Goal: Check status

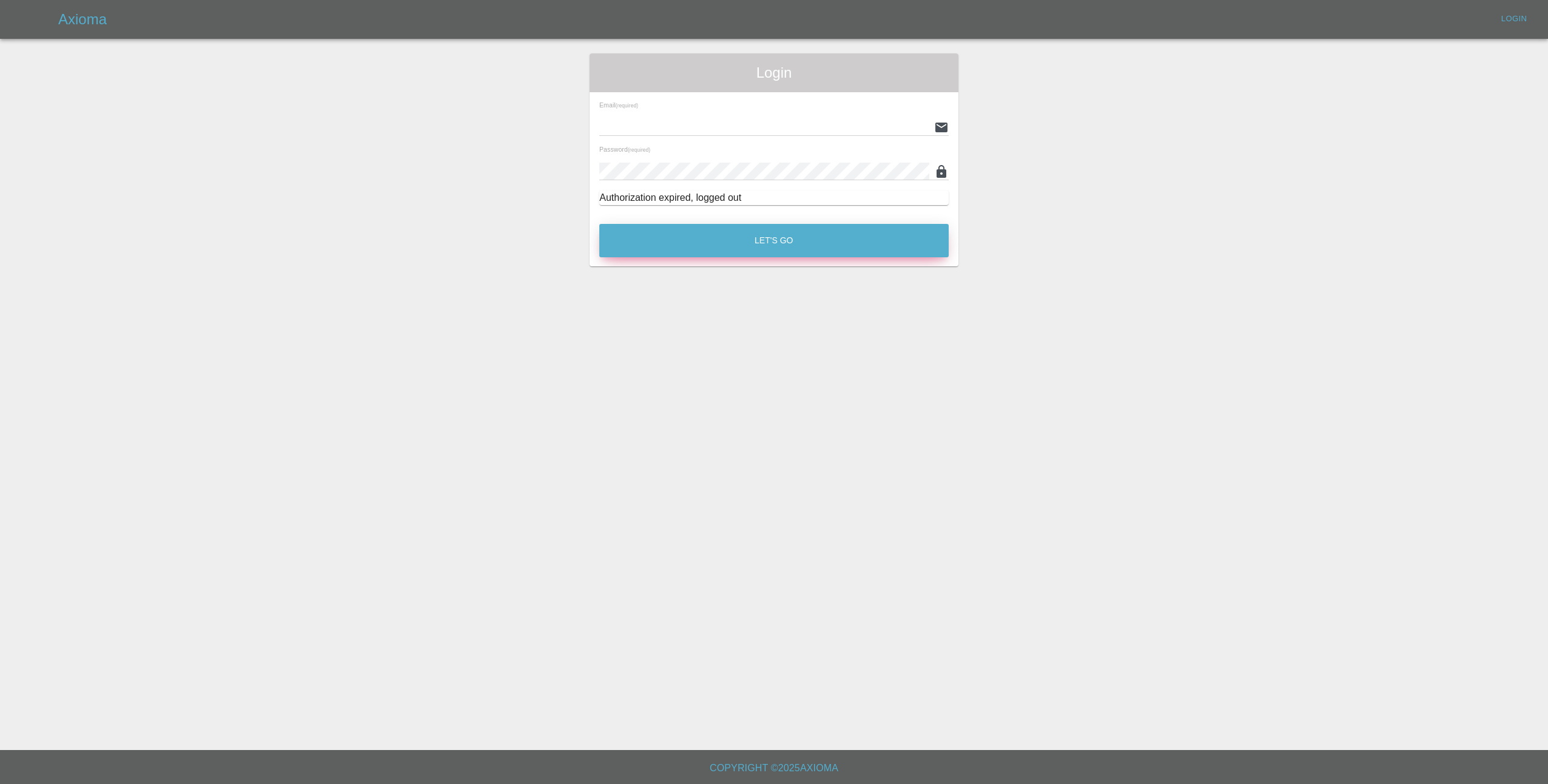
type input "lmfsmartrepairs@outlook.com"
click at [791, 244] on button "Let's Go" at bounding box center [774, 241] width 350 height 33
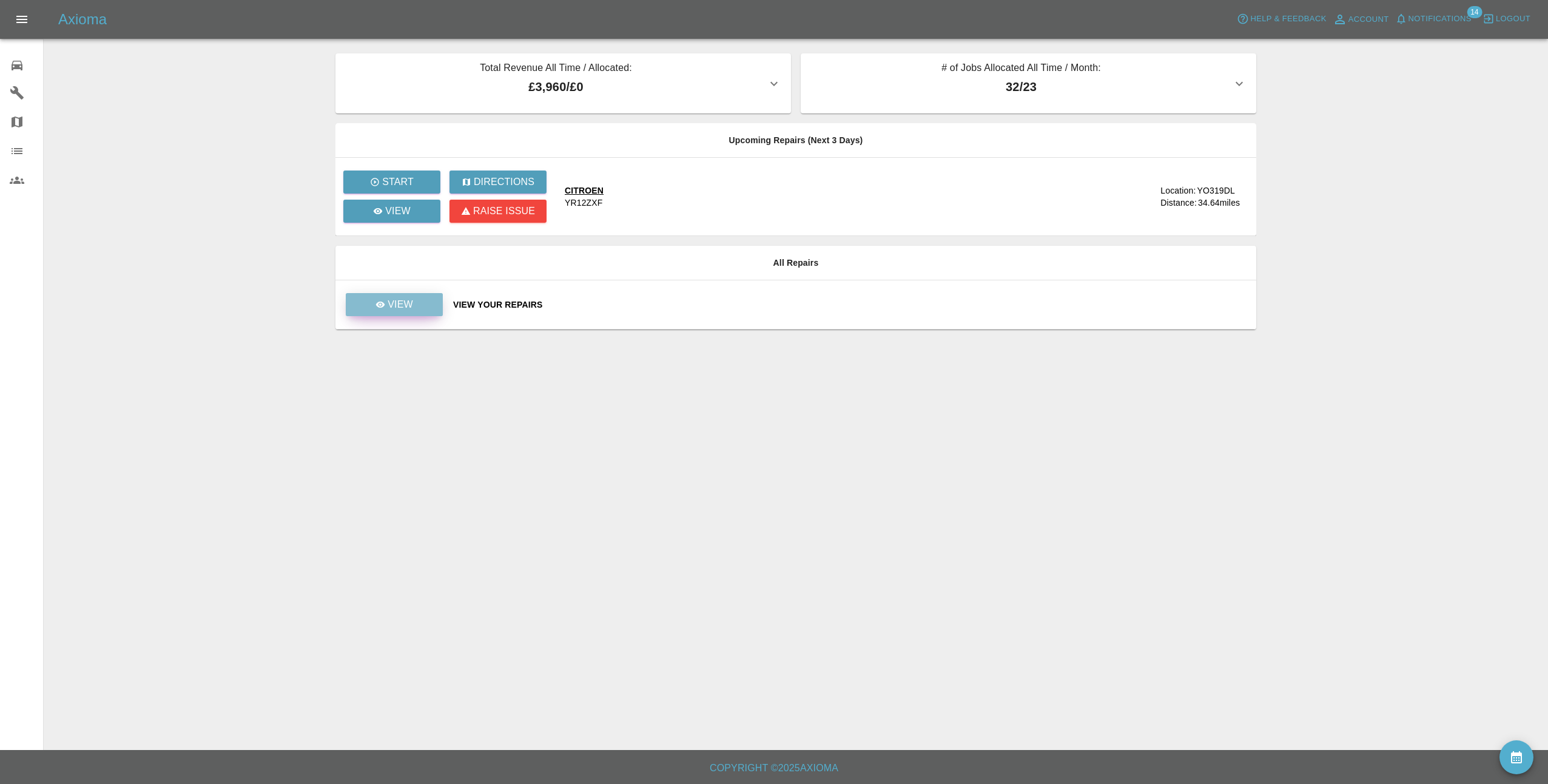
click at [423, 309] on link "View" at bounding box center [394, 304] width 97 height 23
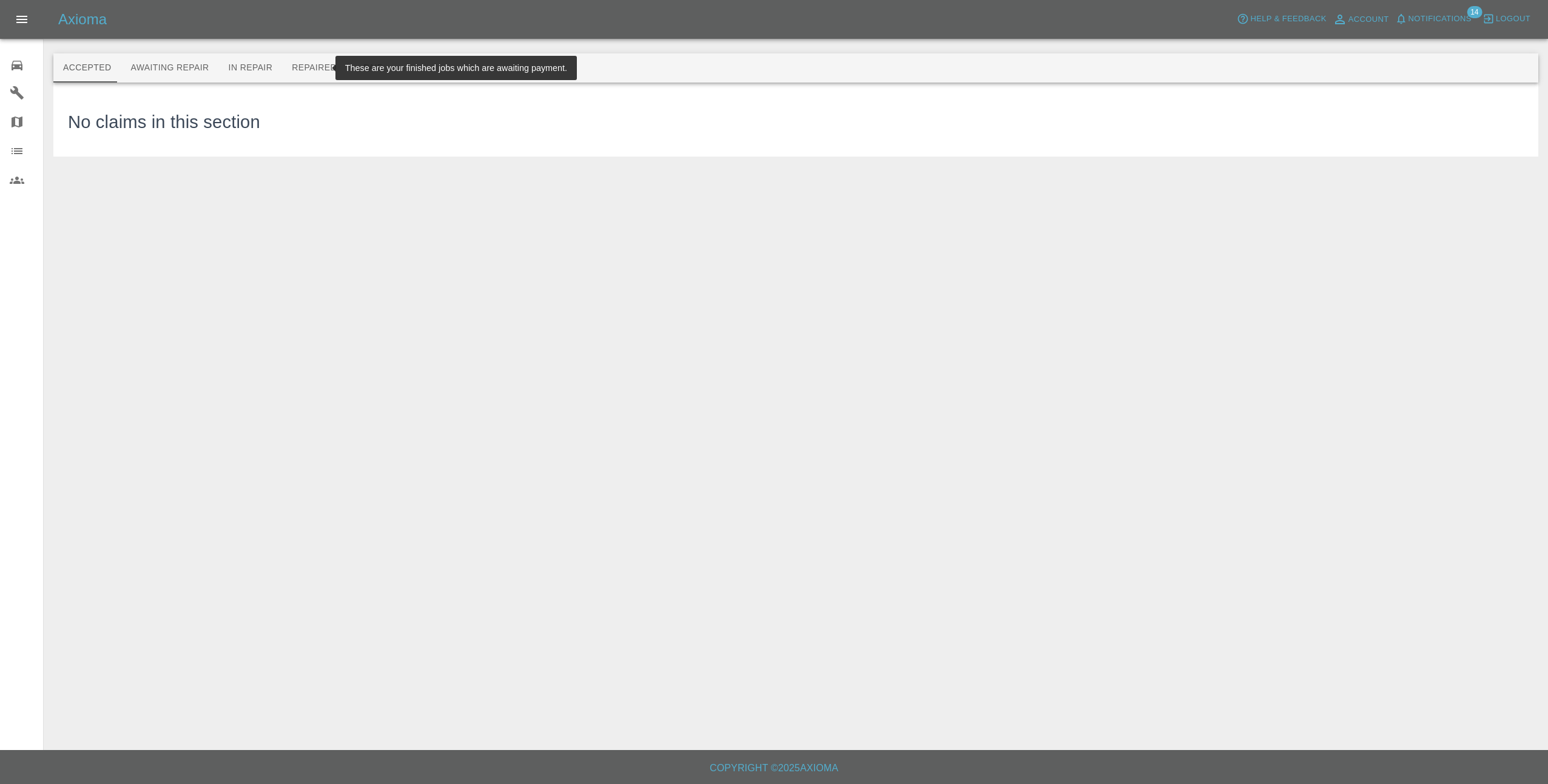
click at [301, 76] on button "Repaired" at bounding box center [314, 68] width 65 height 29
click at [353, 74] on button "Paid" at bounding box center [374, 68] width 55 height 29
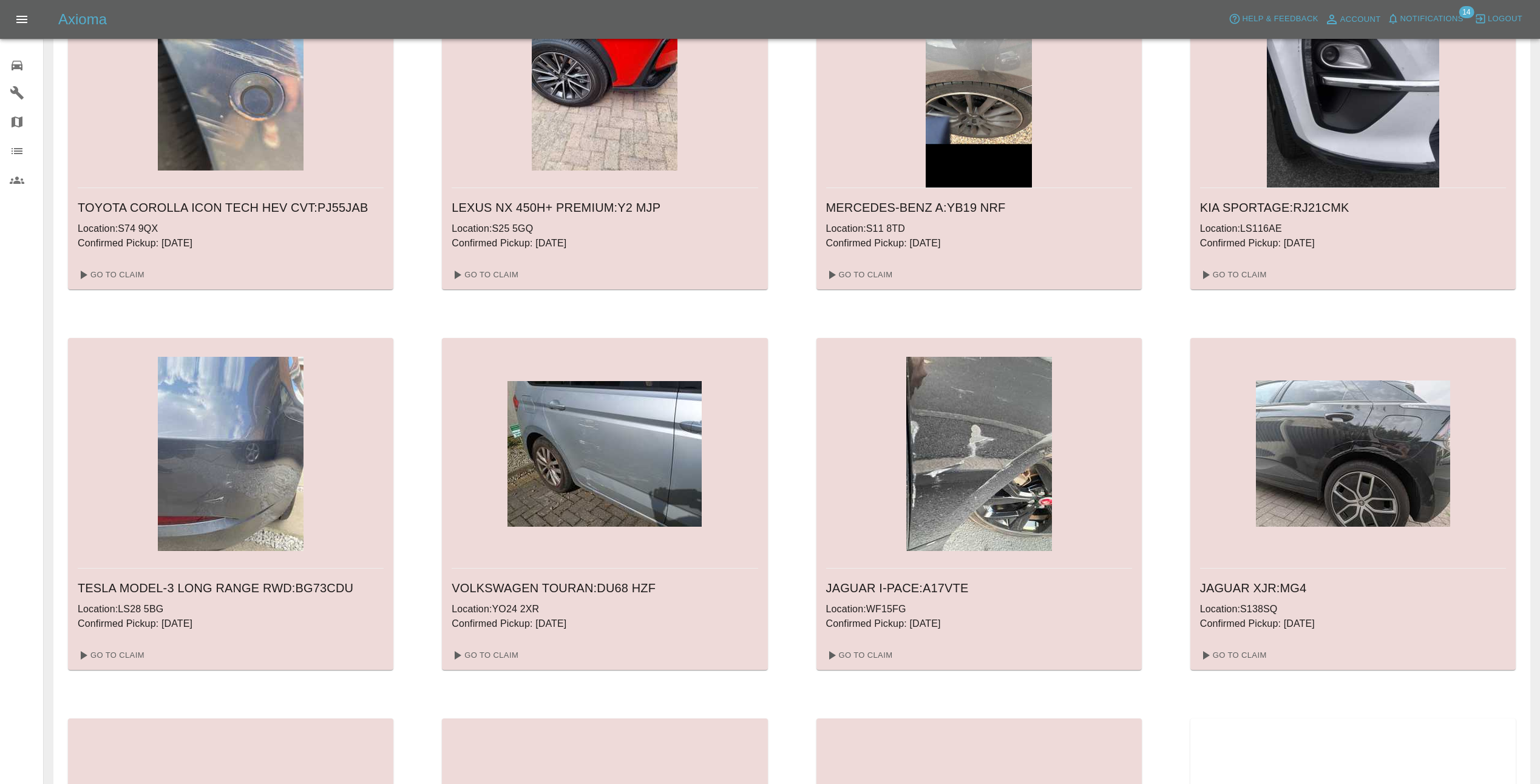
scroll to position [849, 0]
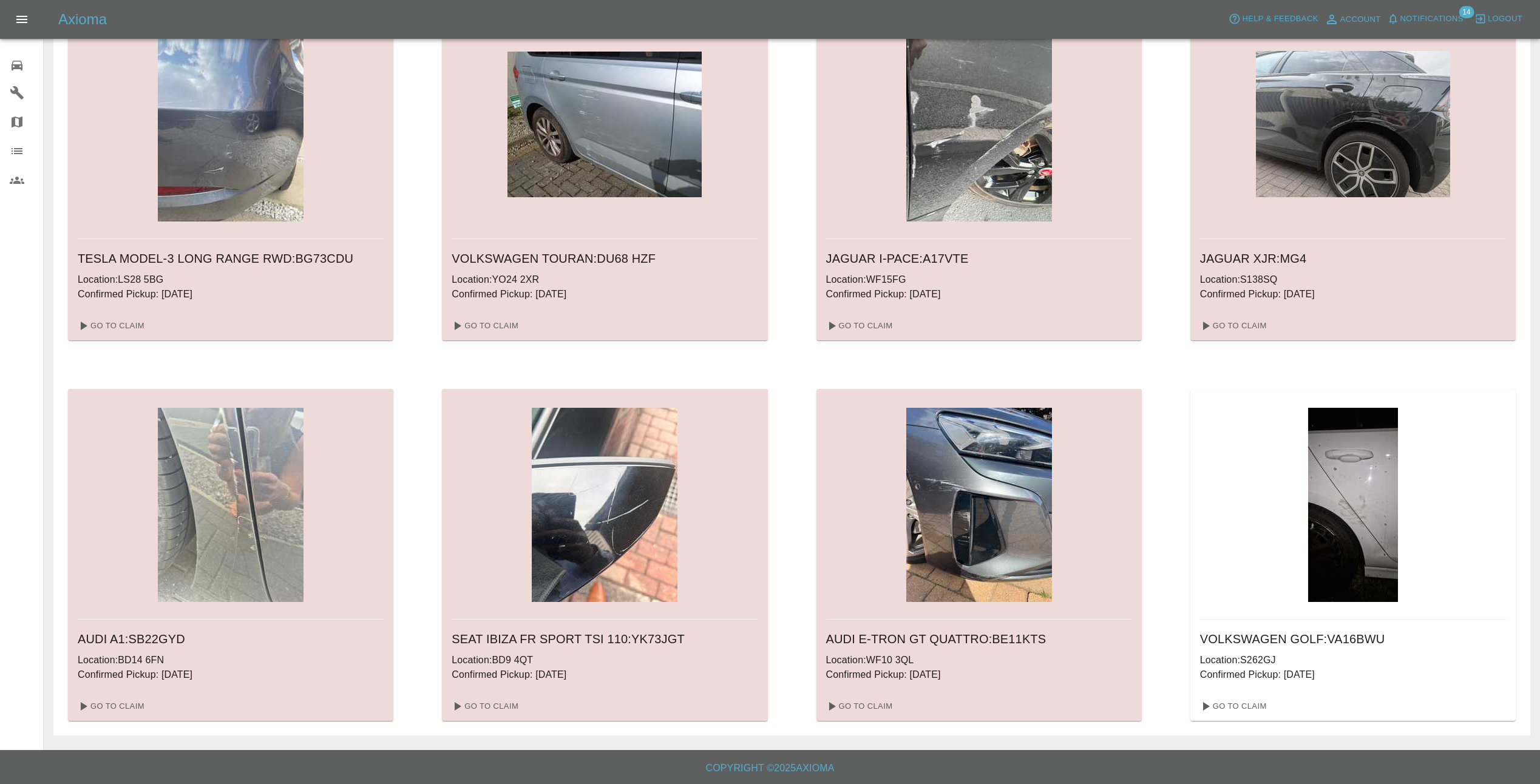
click at [1357, 500] on img at bounding box center [1353, 505] width 90 height 195
click at [1253, 708] on link "Go To Claim" at bounding box center [1232, 706] width 75 height 19
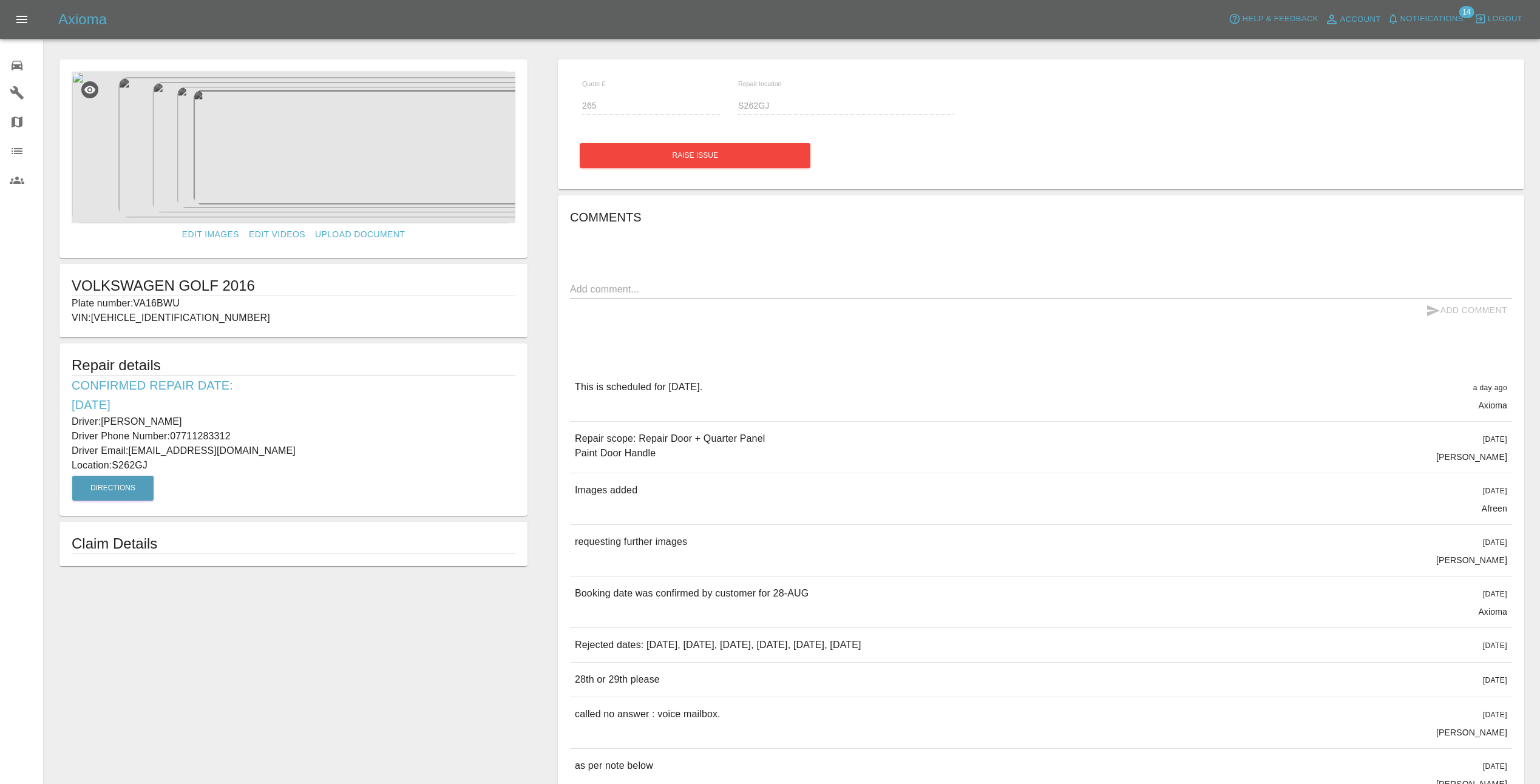
click at [1428, 19] on span "Notifications" at bounding box center [1432, 19] width 63 height 14
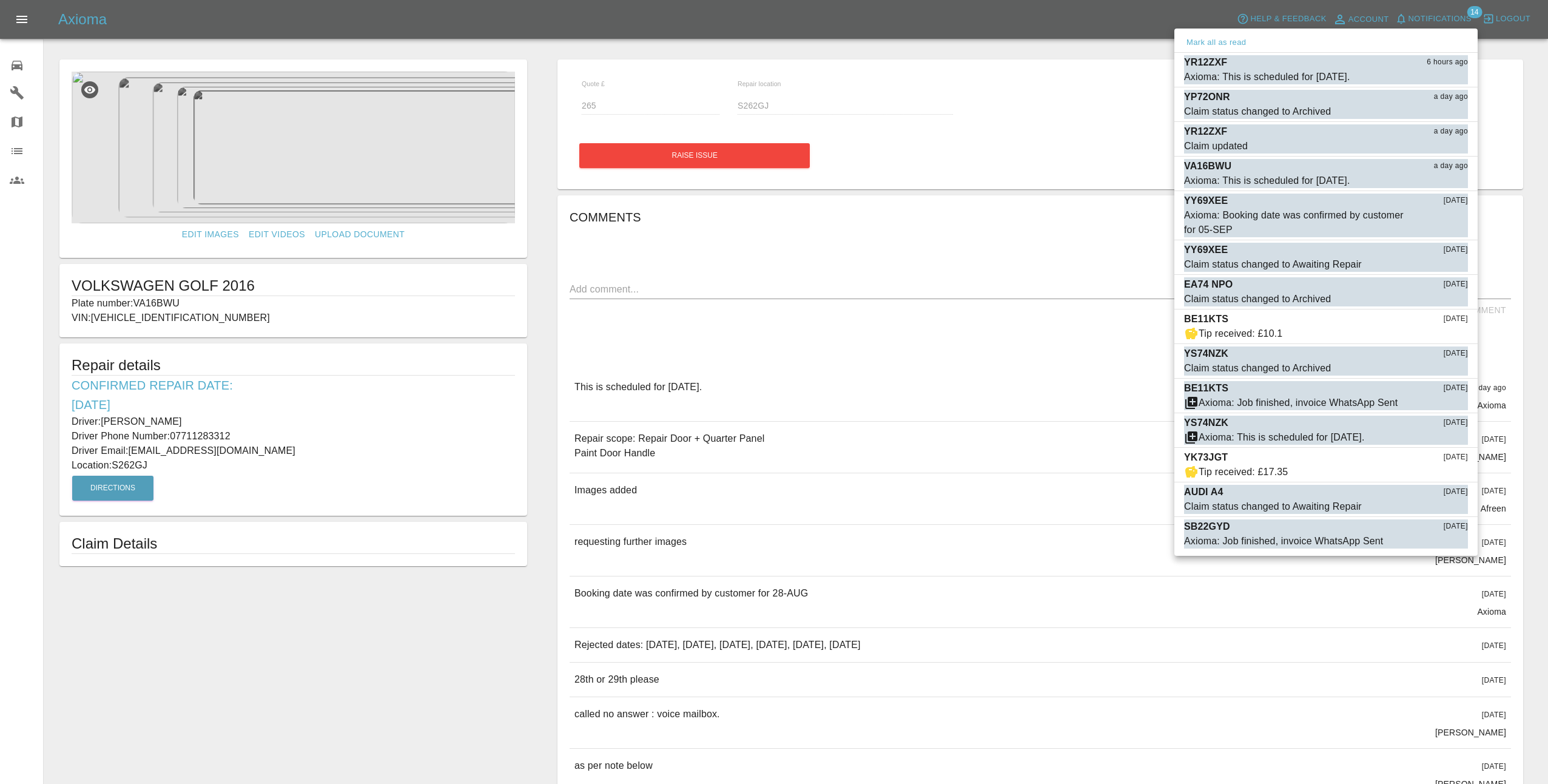
click at [1447, 16] on div at bounding box center [774, 392] width 1548 height 784
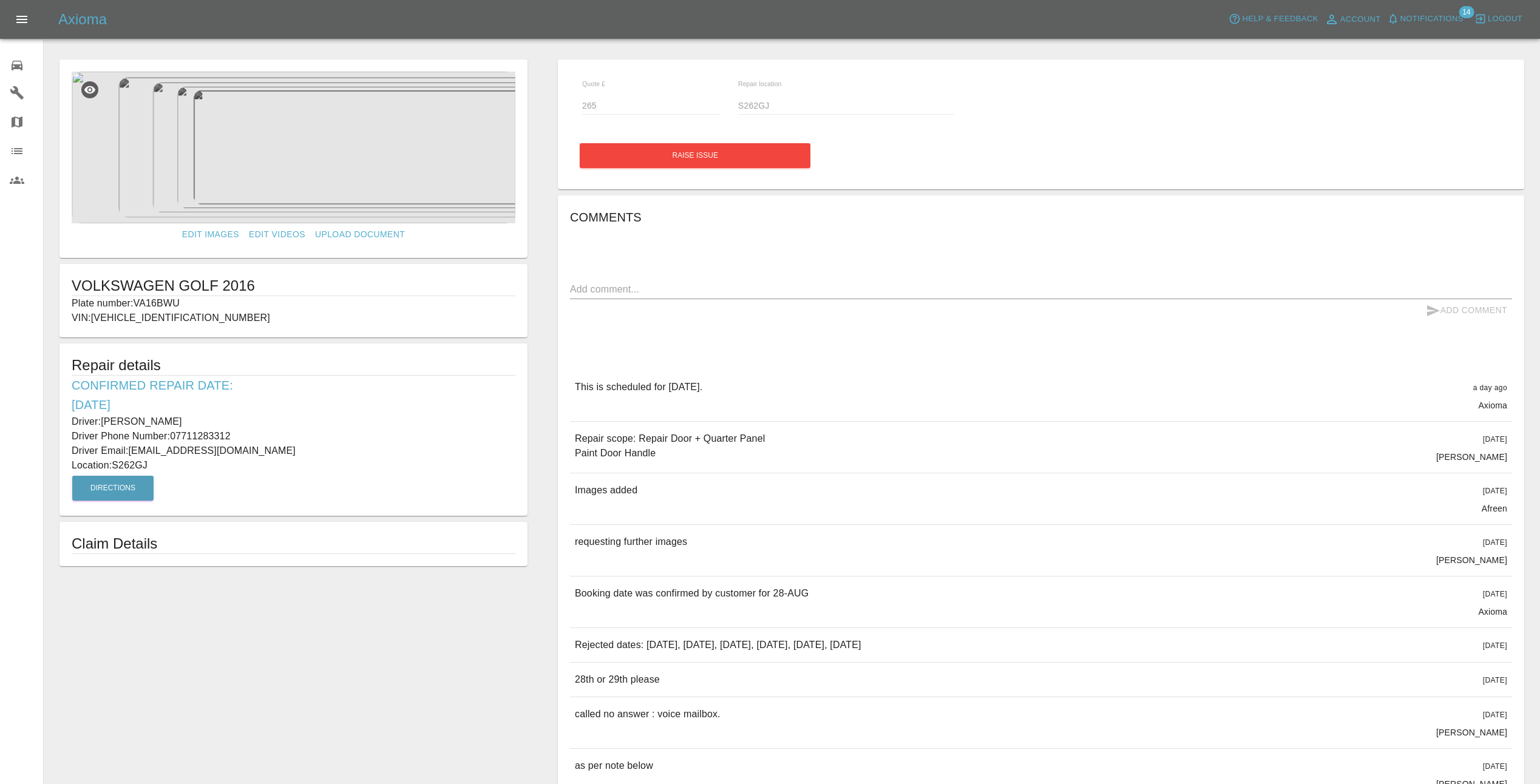
click at [319, 170] on img at bounding box center [293, 147] width 444 height 151
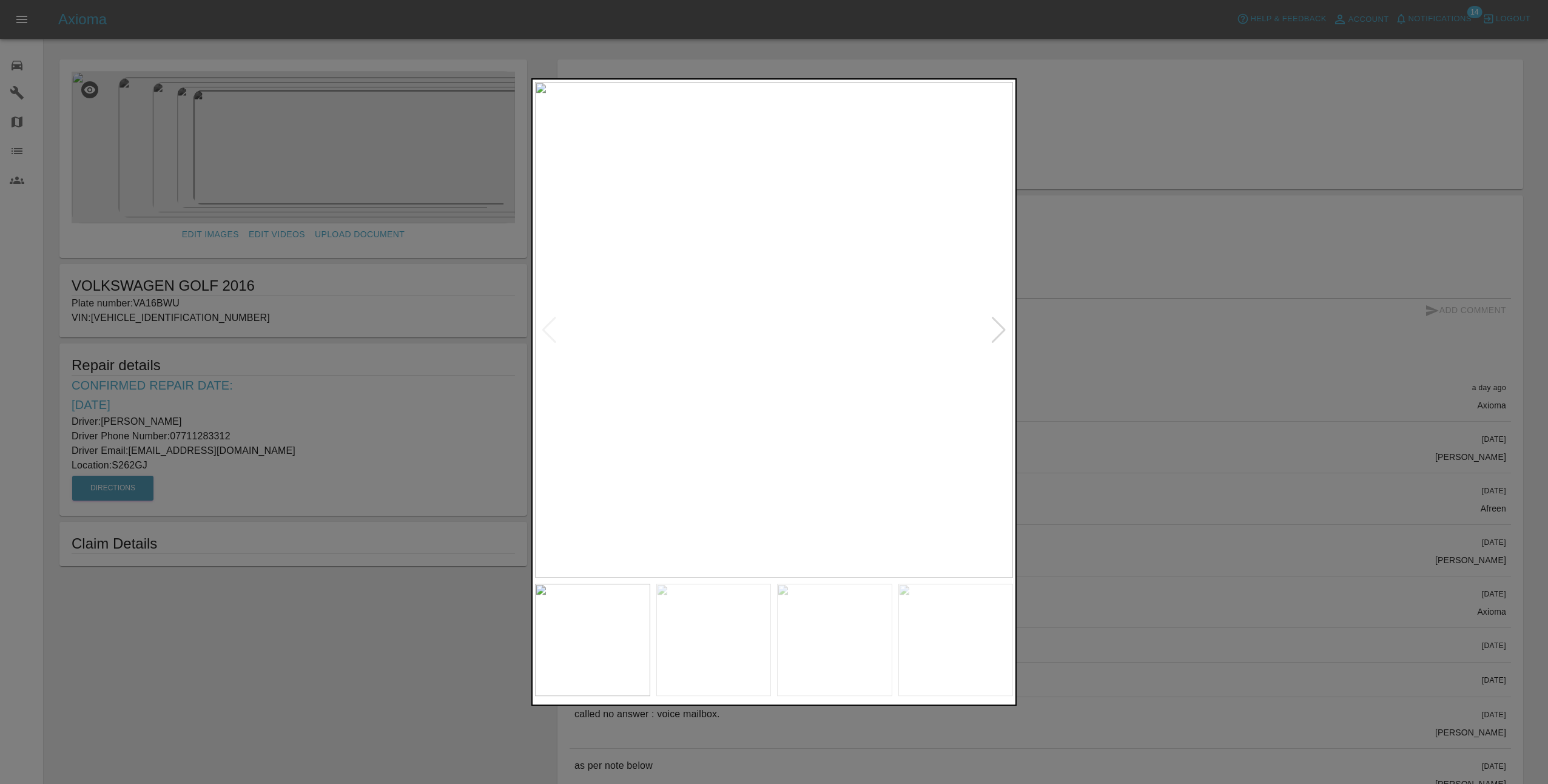
click at [1004, 330] on div at bounding box center [999, 330] width 16 height 27
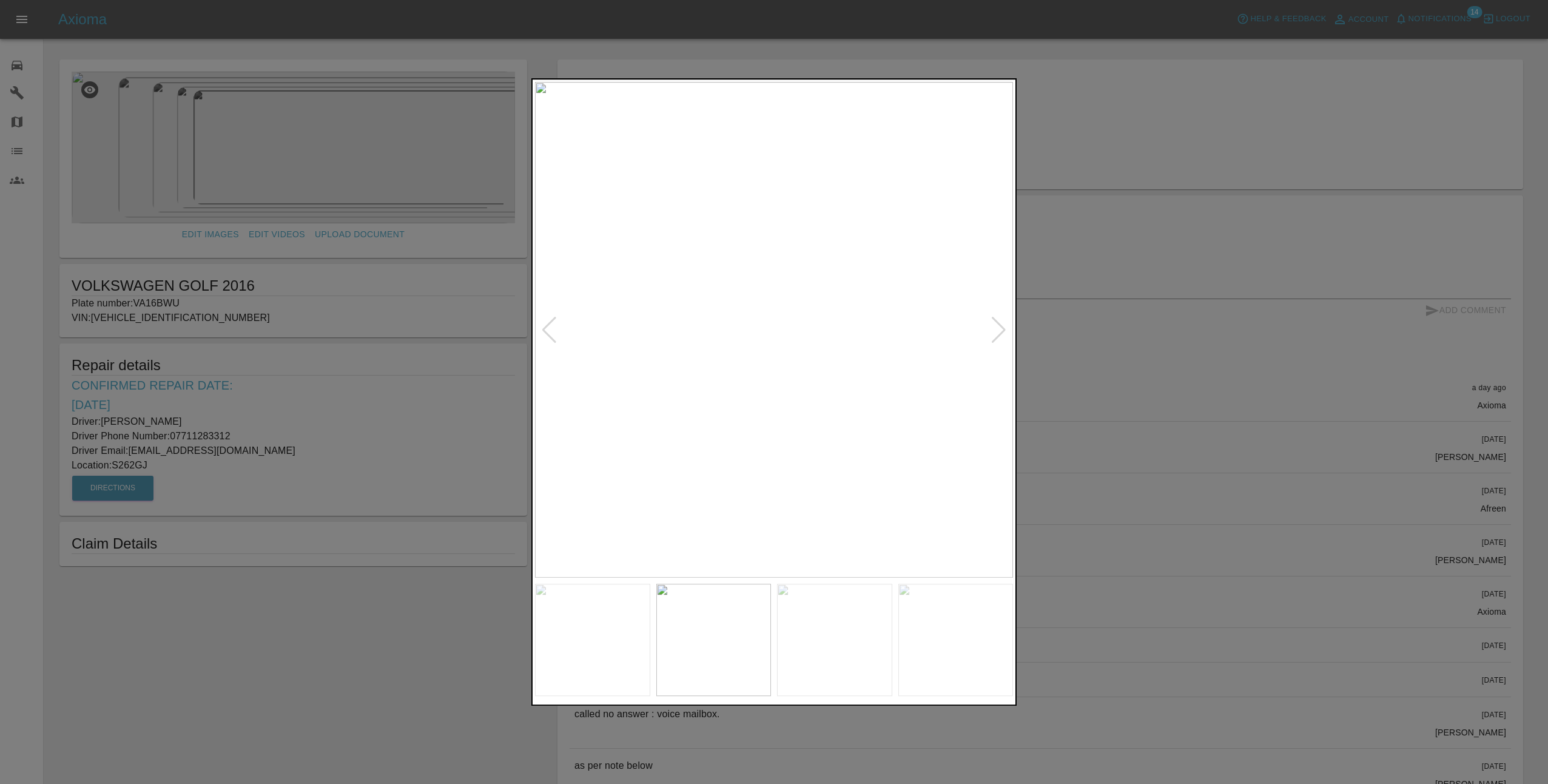
click at [1004, 330] on div at bounding box center [999, 330] width 16 height 27
click at [1002, 330] on img at bounding box center [774, 330] width 478 height 496
click at [1074, 145] on div at bounding box center [774, 392] width 1548 height 784
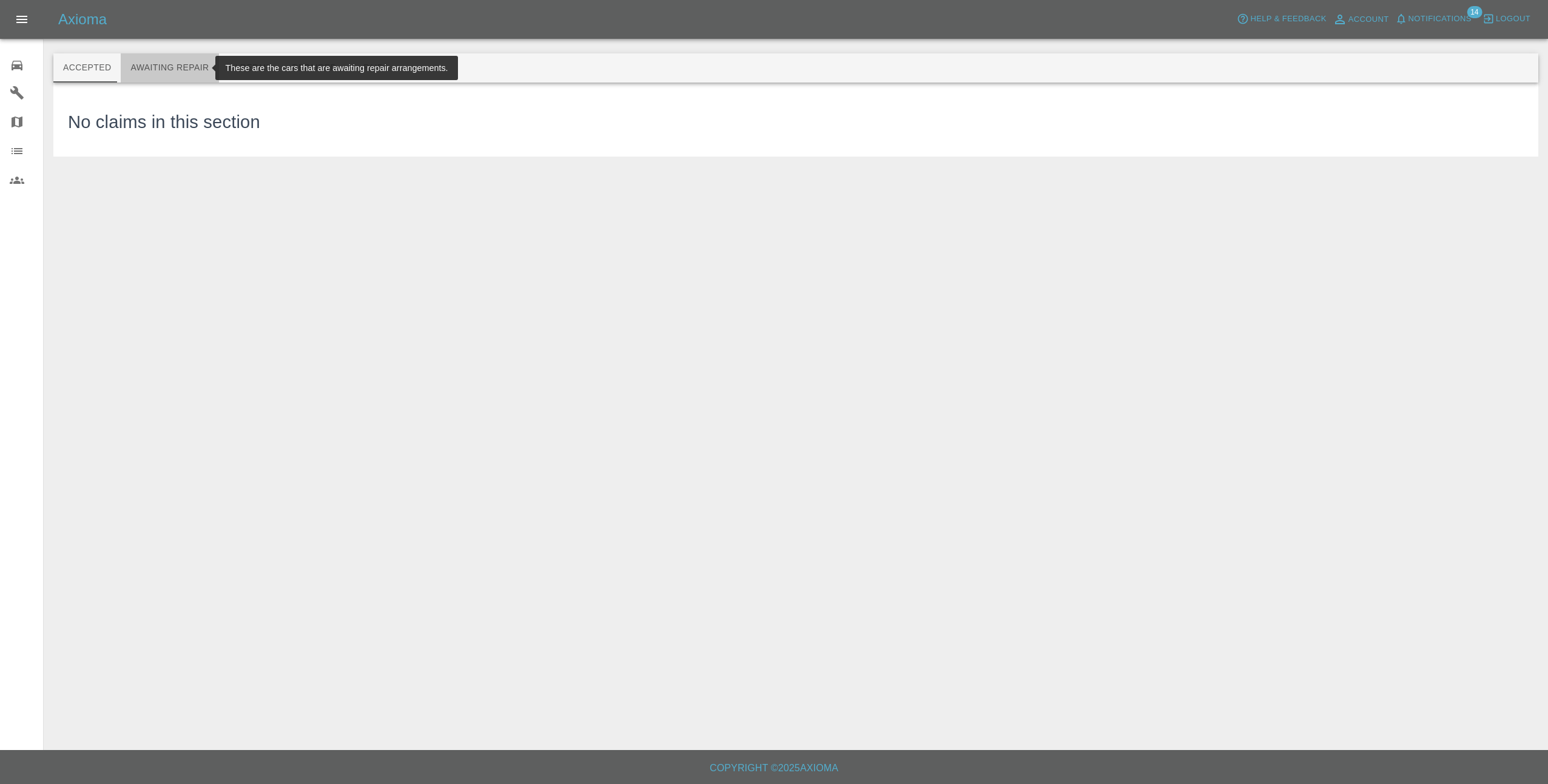
click at [169, 62] on button "Awaiting Repair" at bounding box center [170, 68] width 98 height 29
